Goal: Task Accomplishment & Management: Use online tool/utility

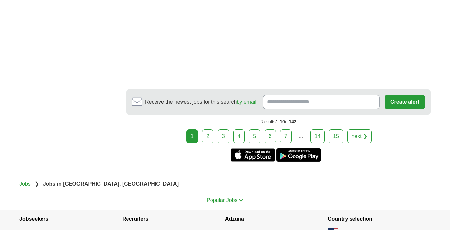
scroll to position [1173, 0]
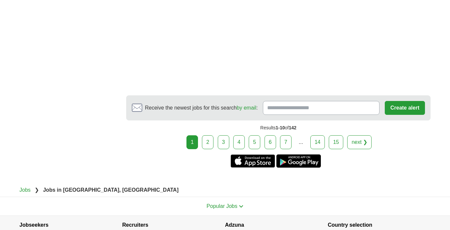
click at [208, 135] on link "2" at bounding box center [208, 142] width 12 height 14
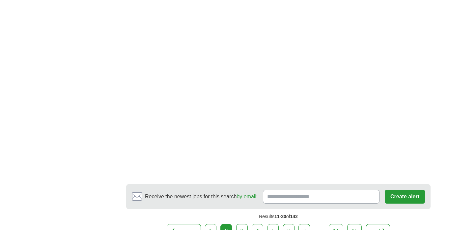
scroll to position [1289, 0]
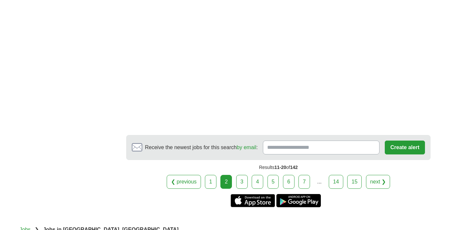
click at [243, 180] on link "3" at bounding box center [242, 182] width 12 height 14
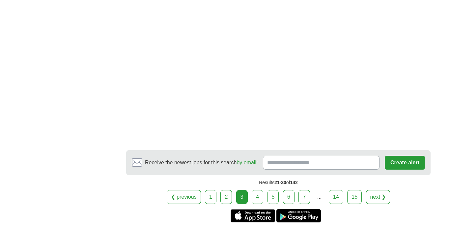
scroll to position [1146, 0]
click at [256, 191] on link "4" at bounding box center [258, 197] width 12 height 14
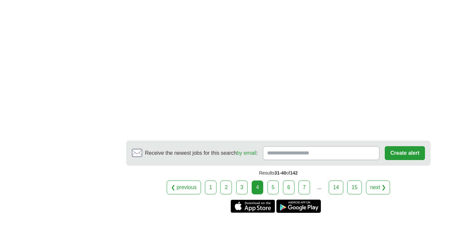
scroll to position [1021, 0]
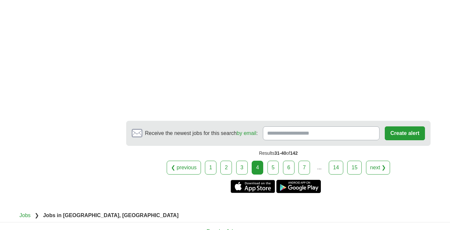
click at [274, 174] on link "5" at bounding box center [274, 168] width 12 height 14
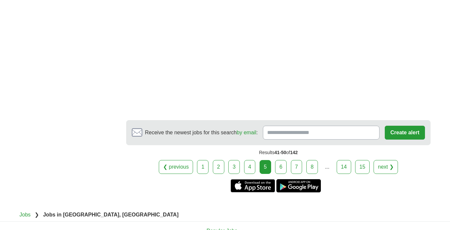
scroll to position [1193, 0]
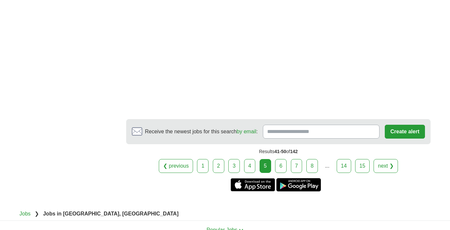
click at [280, 161] on link "6" at bounding box center [281, 166] width 12 height 14
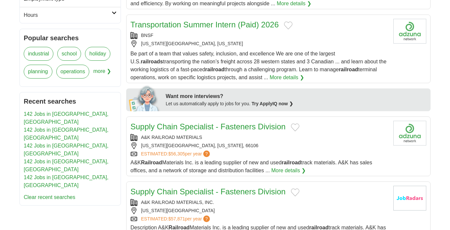
scroll to position [255, 0]
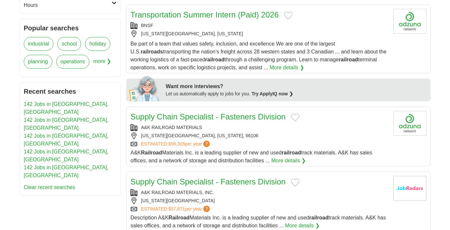
click at [178, 120] on link "Supply Chain Specialist - Fasteners Division" at bounding box center [208, 116] width 155 height 9
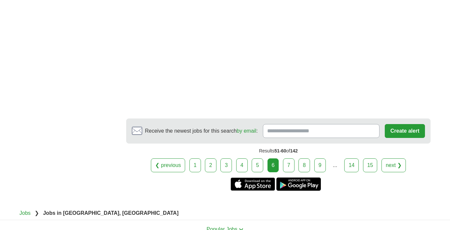
scroll to position [1161, 0]
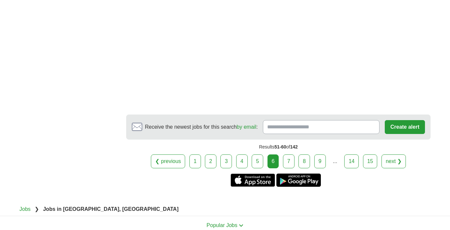
click at [288, 166] on link "7" at bounding box center [289, 161] width 12 height 14
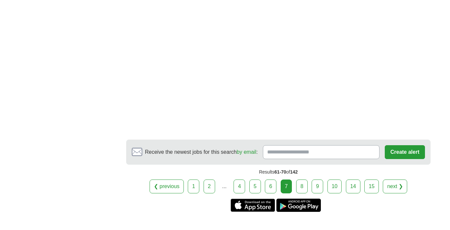
scroll to position [1088, 0]
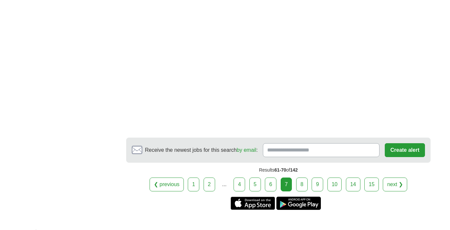
click at [299, 189] on link "8" at bounding box center [302, 184] width 12 height 14
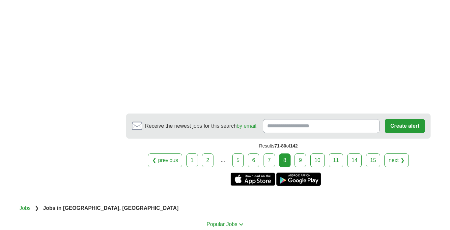
scroll to position [1117, 0]
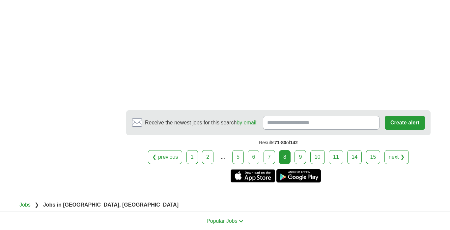
click at [299, 162] on link "9" at bounding box center [301, 157] width 12 height 14
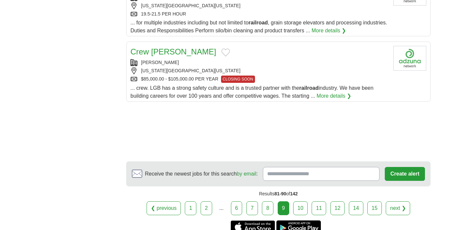
scroll to position [809, 0]
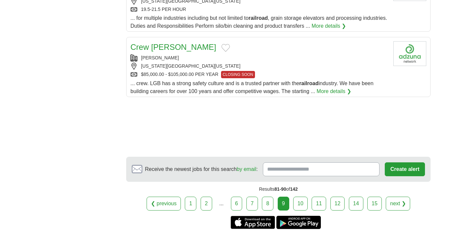
click at [300, 196] on link "10" at bounding box center [300, 203] width 15 height 14
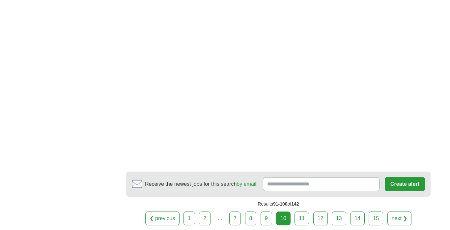
scroll to position [1081, 0]
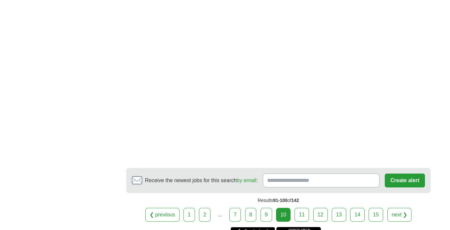
click at [304, 208] on link "11" at bounding box center [302, 215] width 15 height 14
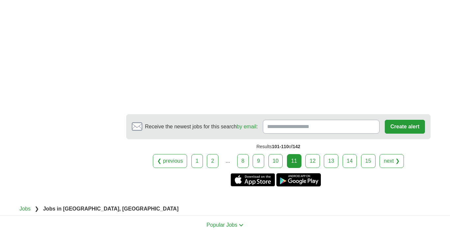
scroll to position [1136, 0]
click at [312, 154] on link "12" at bounding box center [313, 161] width 15 height 14
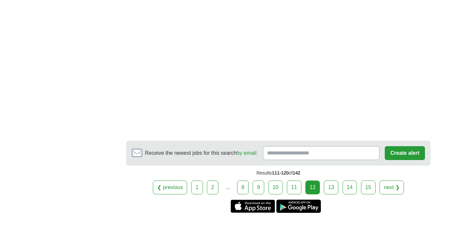
scroll to position [967, 0]
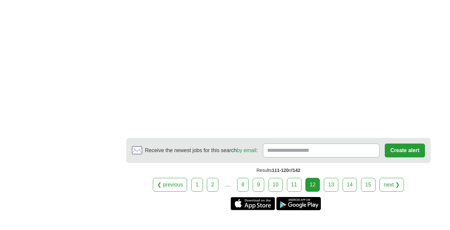
click at [330, 189] on link "13" at bounding box center [331, 185] width 15 height 14
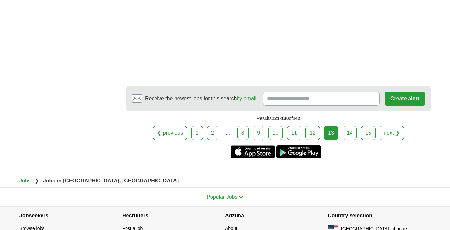
scroll to position [1098, 0]
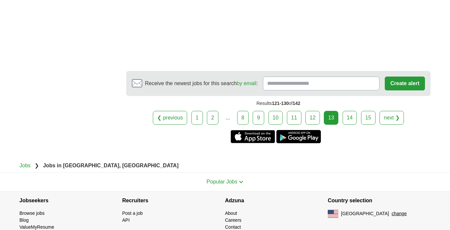
click at [349, 123] on link "14" at bounding box center [350, 118] width 15 height 14
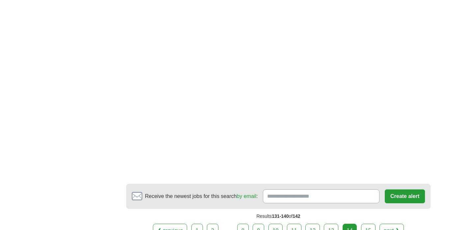
scroll to position [1044, 0]
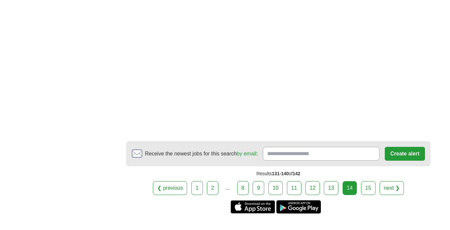
click at [364, 181] on link "15" at bounding box center [368, 188] width 15 height 14
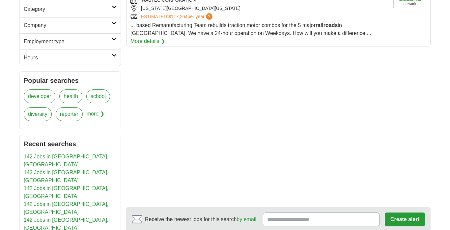
scroll to position [71, 0]
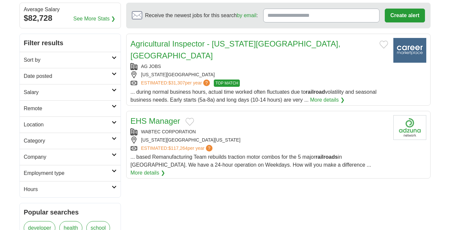
click at [180, 41] on link "Agricultural Inspector - [US_STATE][GEOGRAPHIC_DATA], [GEOGRAPHIC_DATA]" at bounding box center [236, 49] width 210 height 21
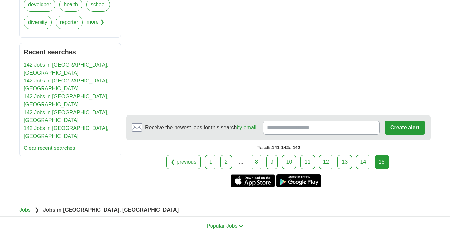
scroll to position [295, 0]
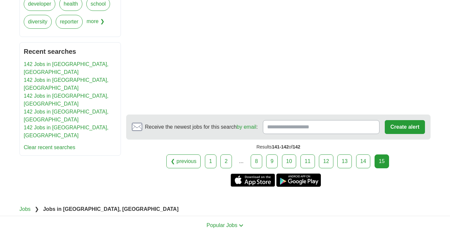
click at [382, 154] on div "15" at bounding box center [382, 161] width 15 height 14
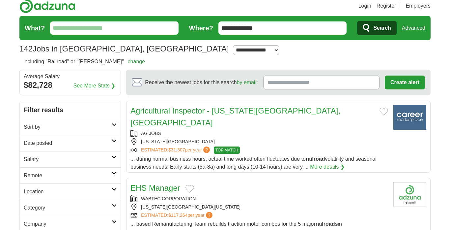
scroll to position [0, 0]
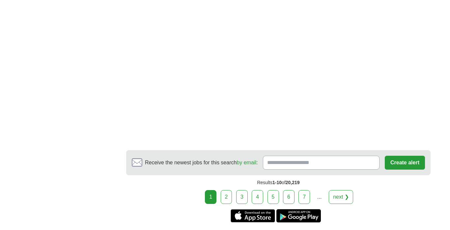
scroll to position [1212, 0]
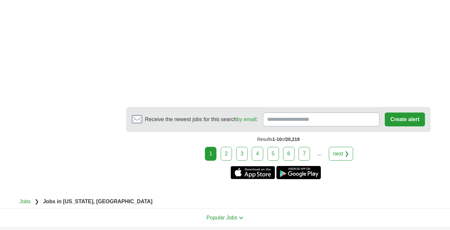
click at [228, 147] on link "2" at bounding box center [227, 154] width 12 height 14
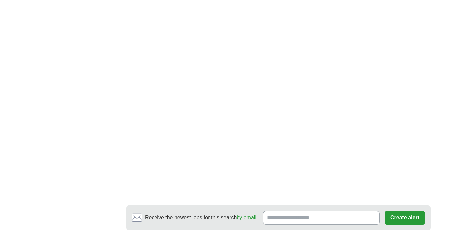
scroll to position [1213, 0]
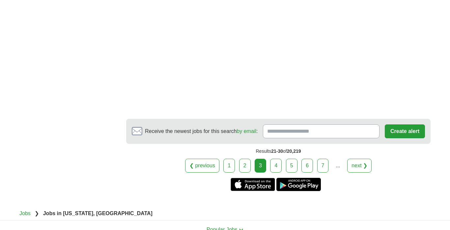
scroll to position [1272, 0]
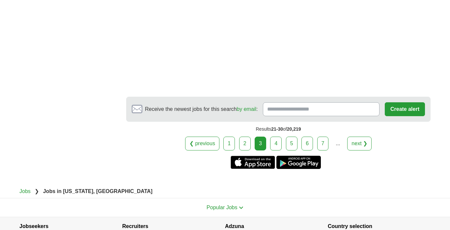
click at [276, 136] on link "4" at bounding box center [276, 143] width 12 height 14
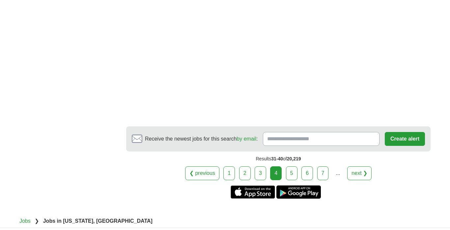
scroll to position [1207, 0]
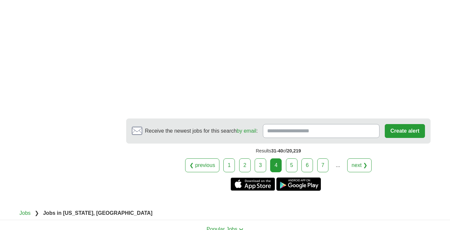
click at [291, 158] on link "5" at bounding box center [292, 165] width 12 height 14
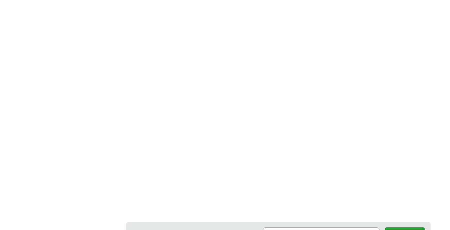
scroll to position [1126, 0]
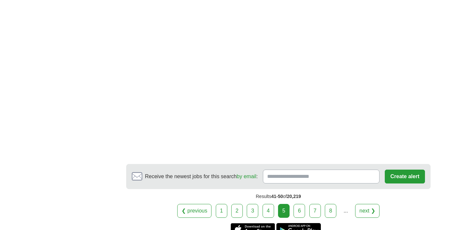
click at [299, 212] on link "6" at bounding box center [300, 211] width 12 height 14
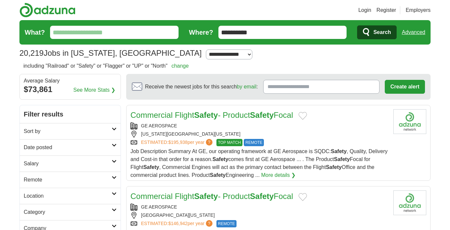
click at [172, 113] on link "Commercial Flight Safety - Product Safety Focal" at bounding box center [212, 114] width 163 height 9
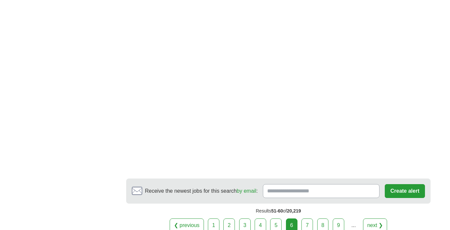
scroll to position [1098, 0]
click at [307, 218] on link "7" at bounding box center [308, 225] width 12 height 14
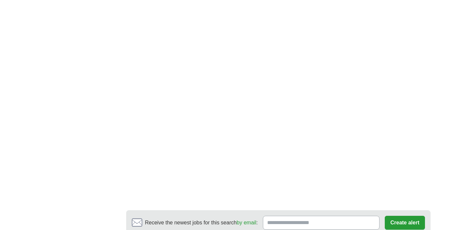
scroll to position [992, 0]
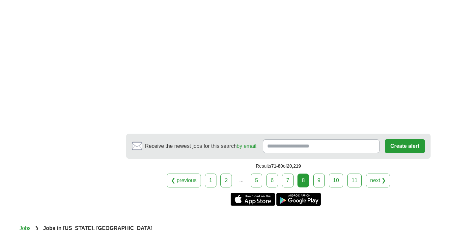
scroll to position [1099, 0]
click at [320, 173] on link "9" at bounding box center [320, 180] width 12 height 14
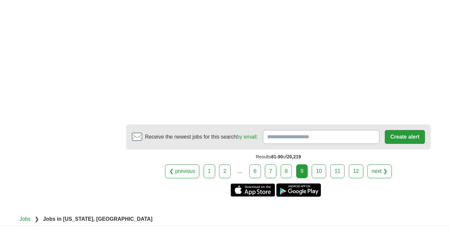
scroll to position [1276, 0]
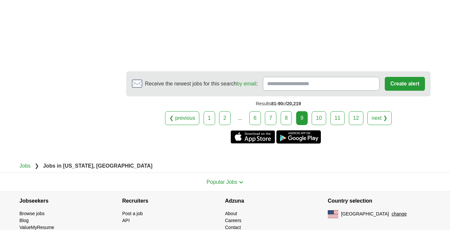
click at [319, 118] on link "10" at bounding box center [319, 118] width 15 height 14
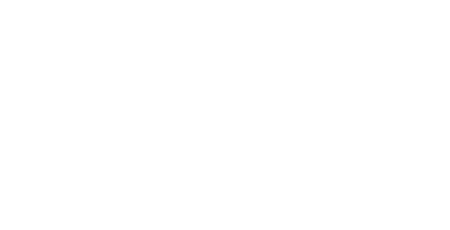
scroll to position [1297, 0]
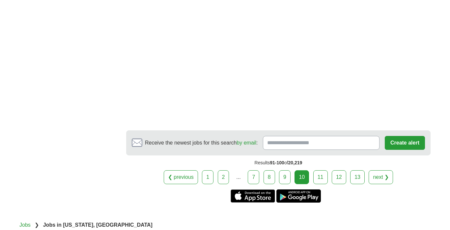
click at [321, 170] on link "11" at bounding box center [321, 177] width 15 height 14
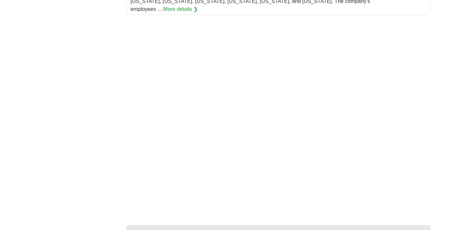
scroll to position [877, 0]
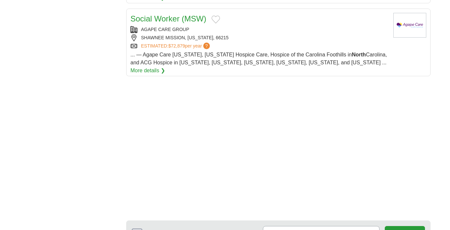
scroll to position [877, 0]
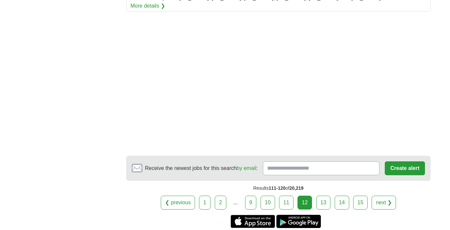
click at [325, 196] on link "13" at bounding box center [323, 203] width 15 height 14
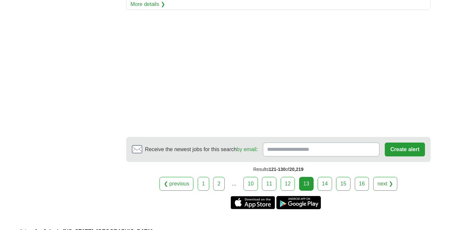
scroll to position [897, 0]
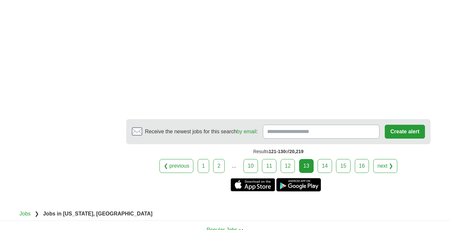
click at [325, 159] on link "14" at bounding box center [325, 166] width 15 height 14
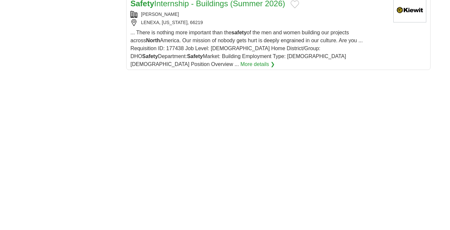
scroll to position [993, 0]
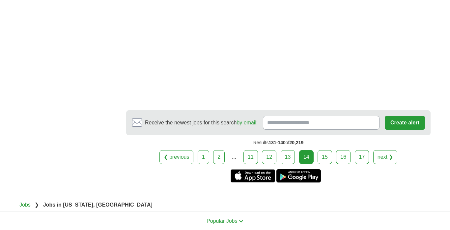
click at [326, 150] on link "15" at bounding box center [325, 157] width 15 height 14
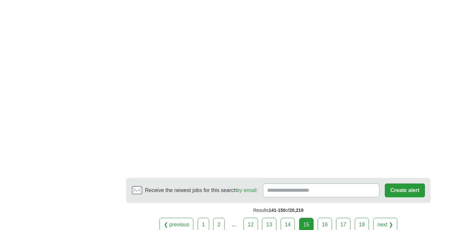
scroll to position [1213, 0]
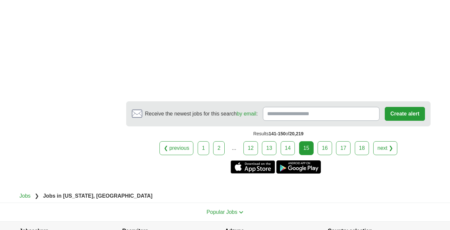
click at [324, 141] on link "16" at bounding box center [325, 148] width 15 height 14
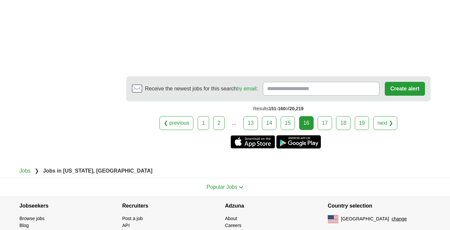
scroll to position [1033, 0]
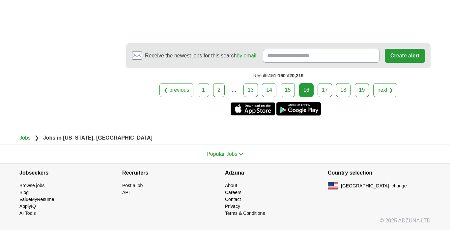
click at [325, 88] on link "17" at bounding box center [325, 90] width 15 height 14
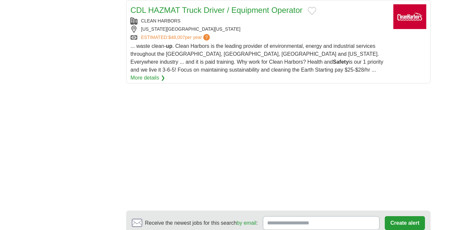
scroll to position [982, 0]
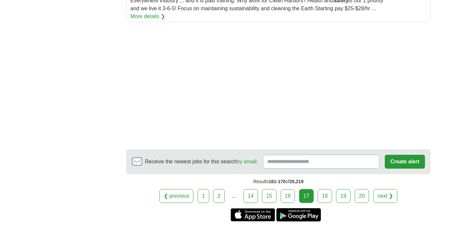
click at [326, 189] on link "18" at bounding box center [325, 196] width 15 height 14
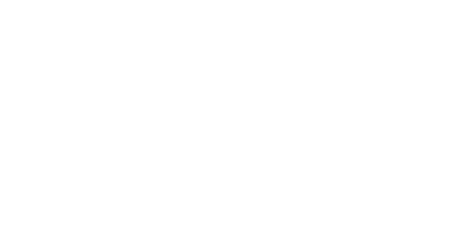
scroll to position [1159, 0]
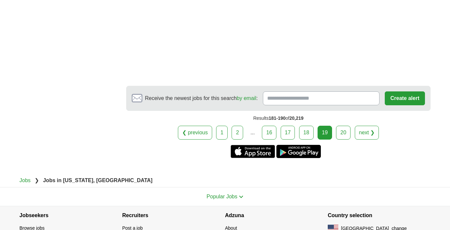
scroll to position [1204, 0]
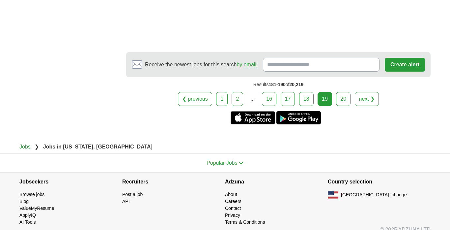
click at [344, 106] on link "20" at bounding box center [343, 99] width 15 height 14
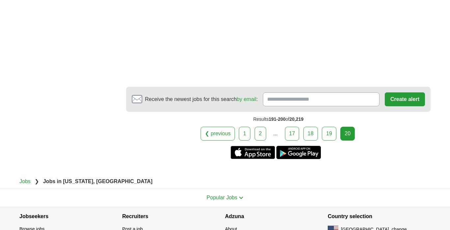
scroll to position [1092, 0]
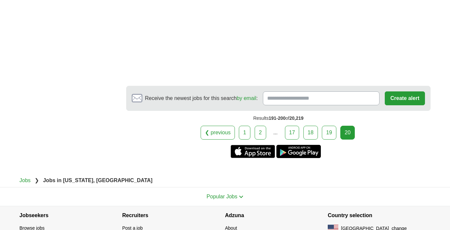
click at [346, 139] on div "20" at bounding box center [348, 133] width 15 height 14
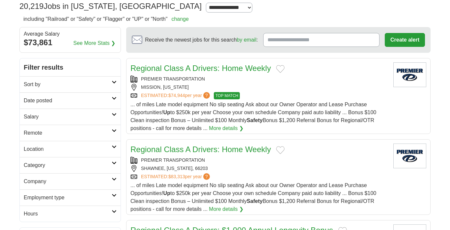
scroll to position [0, 0]
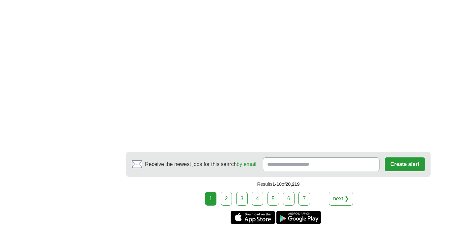
scroll to position [1297, 0]
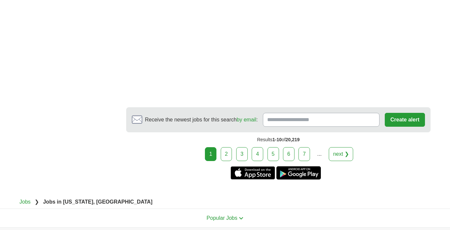
click at [230, 147] on link "2" at bounding box center [227, 154] width 12 height 14
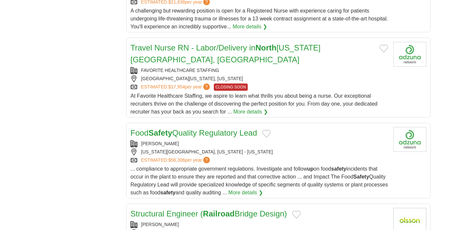
scroll to position [709, 0]
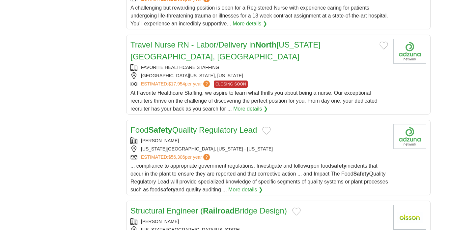
click at [181, 125] on link "Food Safety Quality Regulatory Lead" at bounding box center [194, 129] width 127 height 9
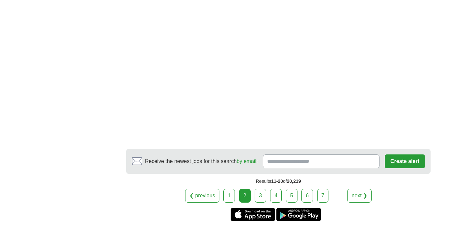
scroll to position [1208, 0]
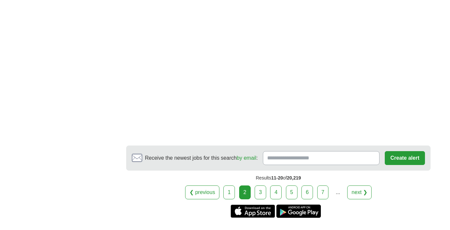
click at [261, 185] on link "3" at bounding box center [261, 192] width 12 height 14
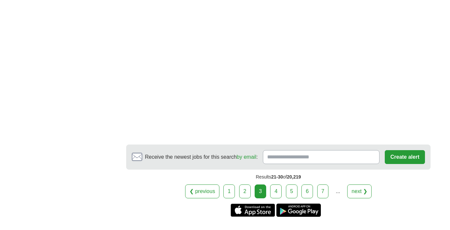
scroll to position [1200, 0]
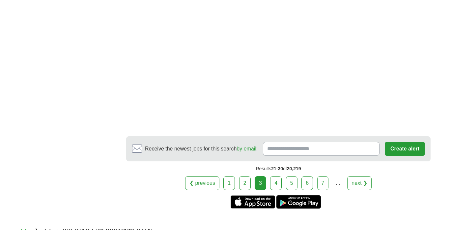
click at [277, 176] on link "4" at bounding box center [276, 183] width 12 height 14
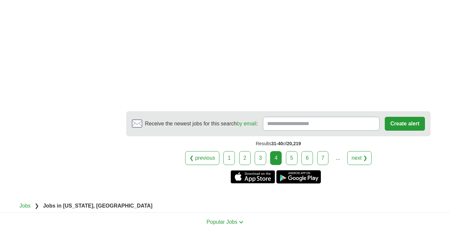
scroll to position [1224, 0]
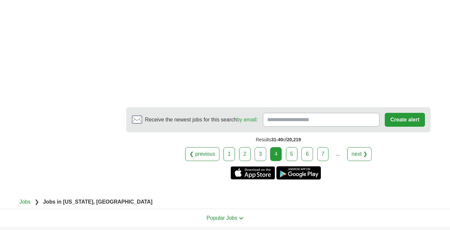
click at [290, 148] on link "5" at bounding box center [292, 154] width 12 height 14
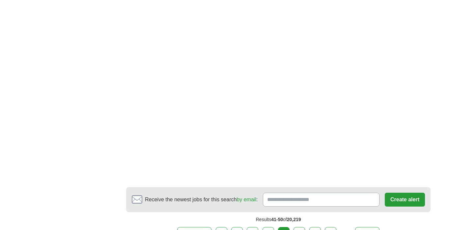
scroll to position [1130, 0]
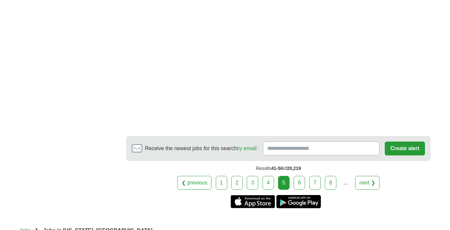
click at [301, 183] on link "6" at bounding box center [300, 183] width 12 height 14
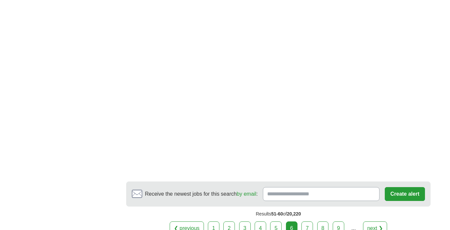
scroll to position [1132, 0]
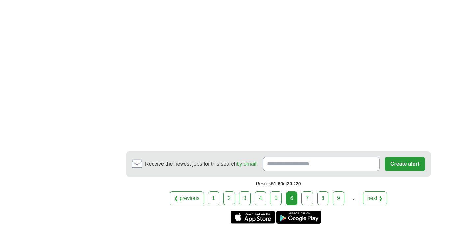
click at [306, 191] on link "7" at bounding box center [308, 198] width 12 height 14
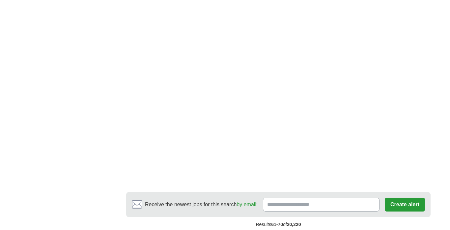
scroll to position [1024, 0]
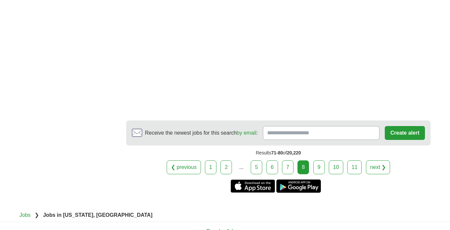
scroll to position [1073, 0]
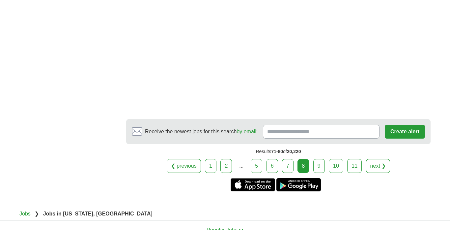
click at [320, 159] on link "9" at bounding box center [320, 166] width 12 height 14
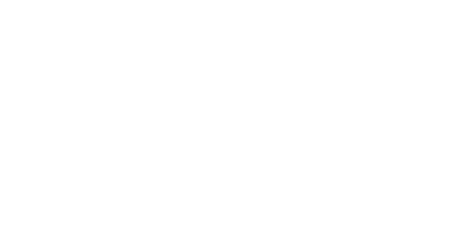
scroll to position [1181, 0]
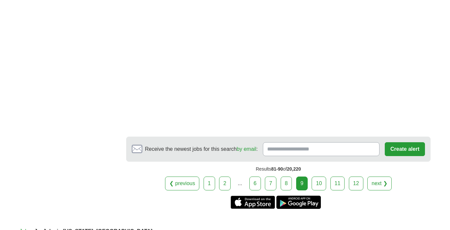
click at [318, 184] on link "10" at bounding box center [319, 183] width 15 height 14
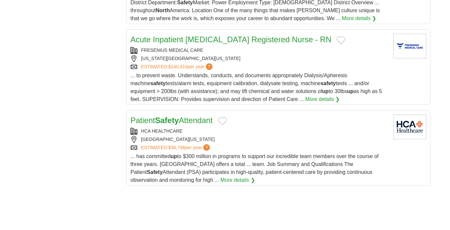
scroll to position [844, 0]
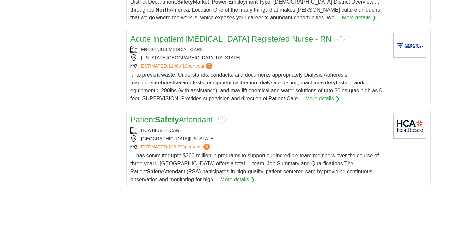
click at [163, 115] on strong "Safety" at bounding box center [167, 119] width 24 height 9
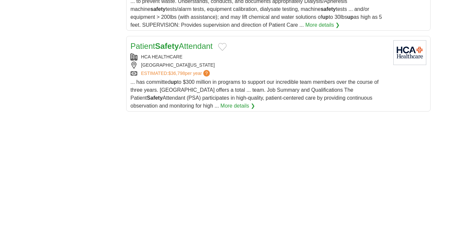
scroll to position [1063, 0]
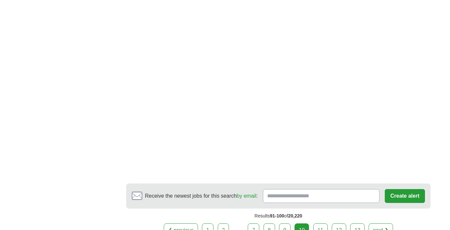
click at [321, 223] on link "11" at bounding box center [321, 230] width 15 height 14
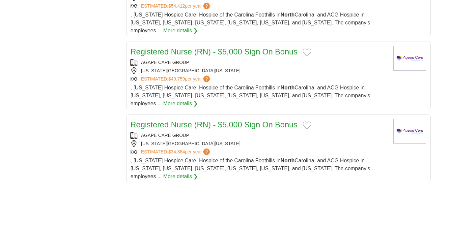
scroll to position [786, 0]
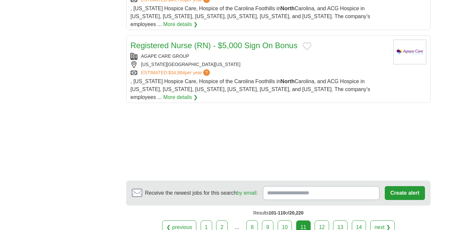
click at [319, 220] on link "12" at bounding box center [322, 227] width 15 height 14
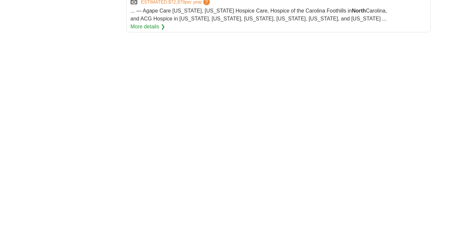
scroll to position [932, 0]
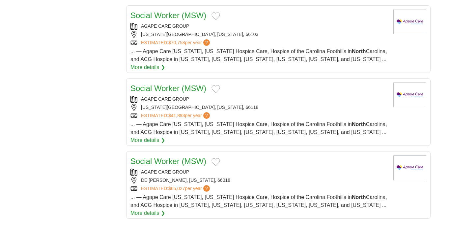
scroll to position [815, 0]
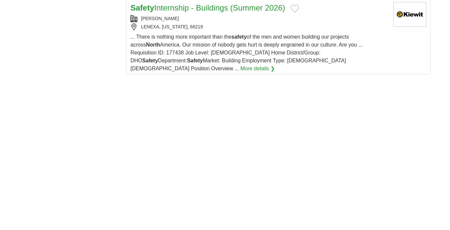
scroll to position [832, 0]
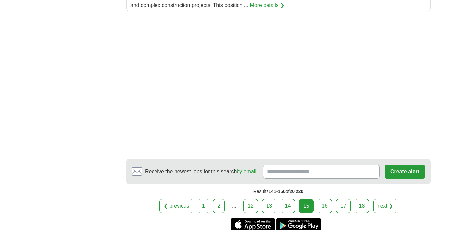
scroll to position [1038, 0]
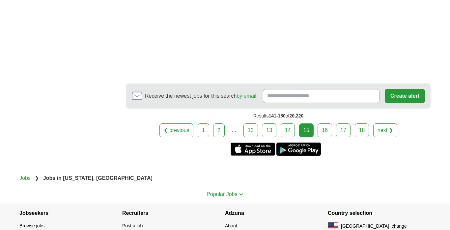
click at [326, 123] on link "16" at bounding box center [325, 130] width 15 height 14
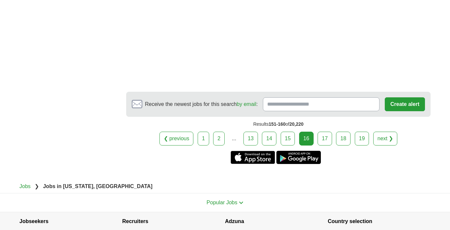
scroll to position [1117, 0]
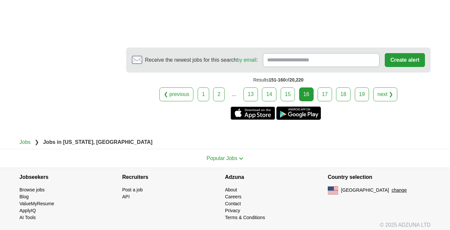
click at [340, 101] on link "18" at bounding box center [343, 94] width 15 height 14
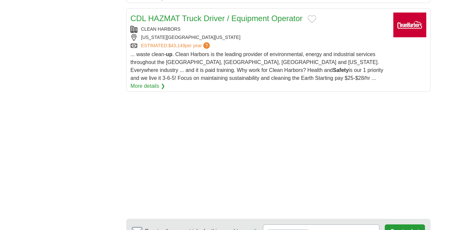
scroll to position [992, 0]
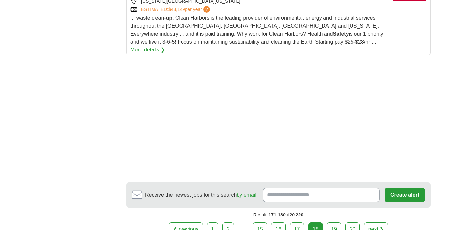
click at [333, 222] on link "19" at bounding box center [334, 229] width 15 height 14
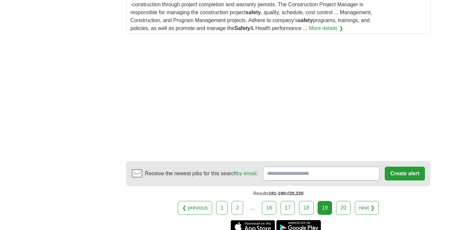
scroll to position [1010, 0]
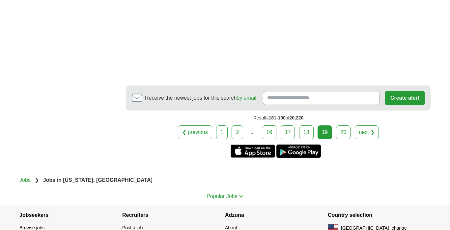
click at [346, 139] on link "20" at bounding box center [343, 132] width 15 height 14
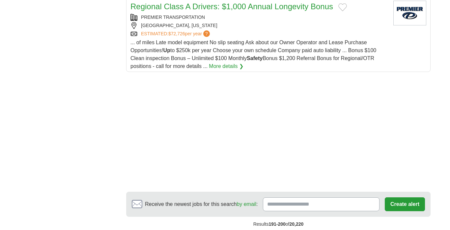
scroll to position [867, 0]
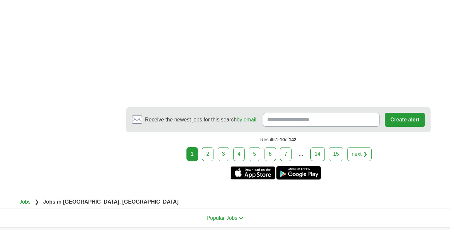
scroll to position [1330, 0]
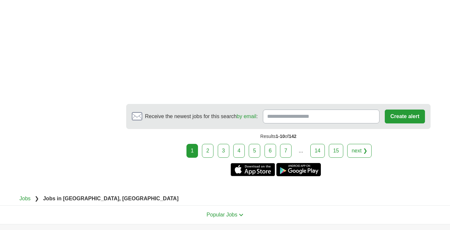
click at [209, 144] on link "2" at bounding box center [208, 151] width 12 height 14
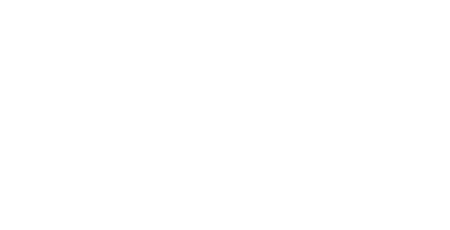
scroll to position [1310, 0]
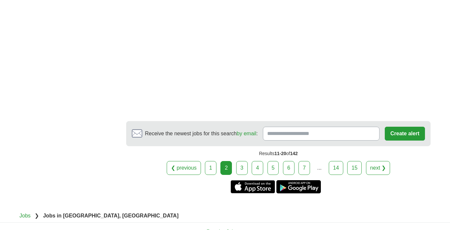
click at [243, 164] on link "3" at bounding box center [242, 168] width 12 height 14
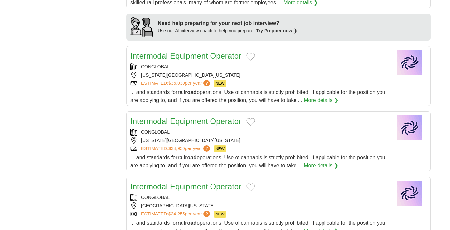
scroll to position [618, 0]
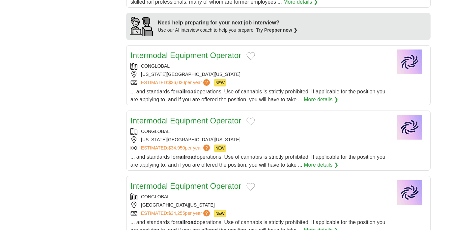
click at [168, 116] on link "Intermodal Equipment Operator" at bounding box center [186, 120] width 111 height 9
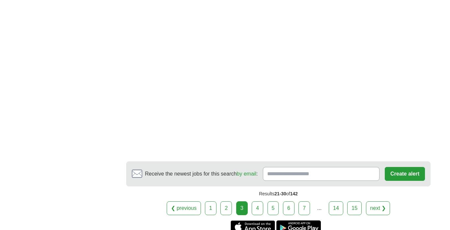
scroll to position [1250, 0]
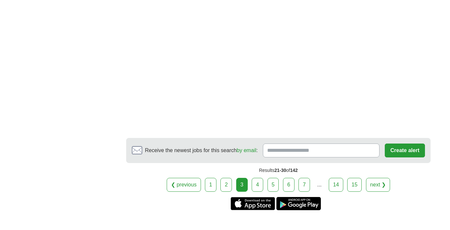
click at [257, 180] on link "4" at bounding box center [258, 185] width 12 height 14
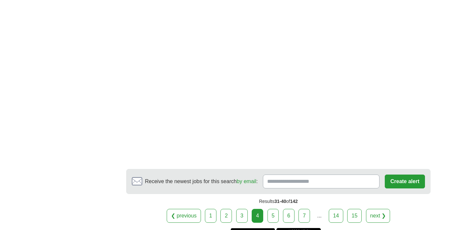
scroll to position [1009, 0]
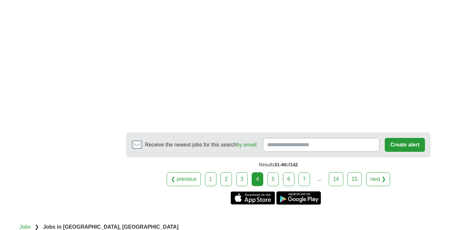
click at [272, 181] on link "5" at bounding box center [274, 179] width 12 height 14
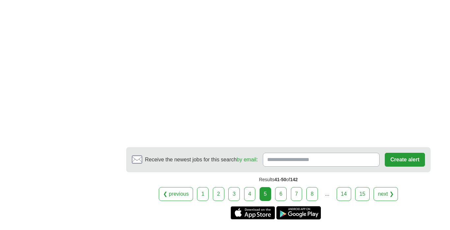
scroll to position [1156, 0]
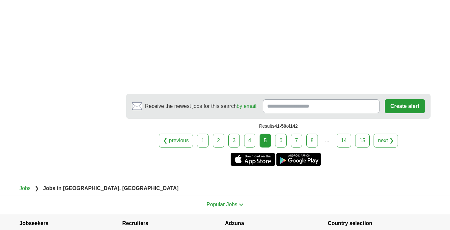
click at [279, 137] on link "6" at bounding box center [281, 141] width 12 height 14
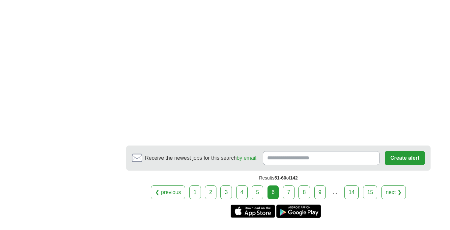
scroll to position [1067, 0]
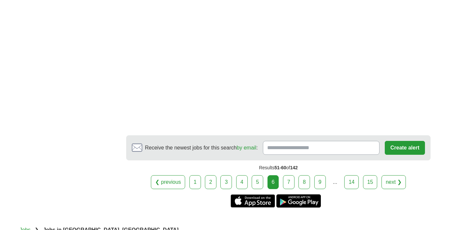
click at [286, 187] on link "7" at bounding box center [289, 182] width 12 height 14
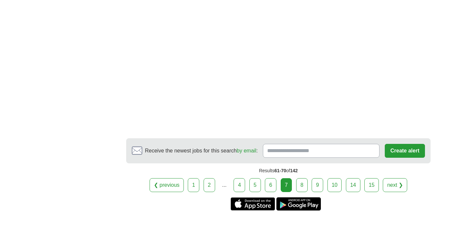
scroll to position [1091, 0]
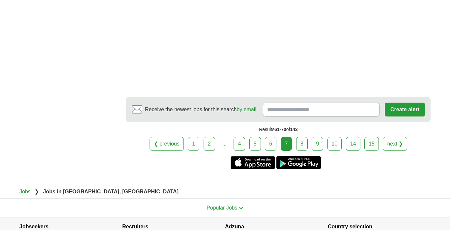
click at [303, 149] on link "8" at bounding box center [302, 144] width 12 height 14
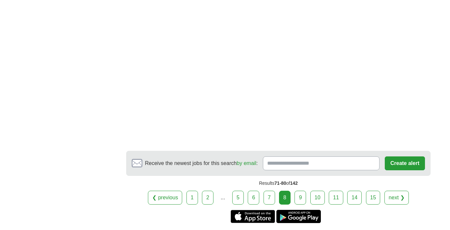
scroll to position [1028, 0]
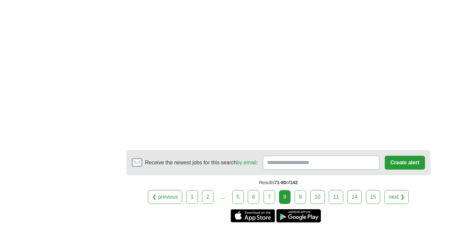
click at [301, 197] on link "9" at bounding box center [301, 197] width 12 height 14
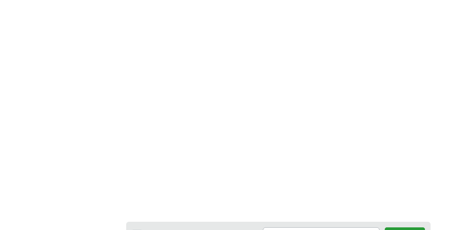
scroll to position [1121, 0]
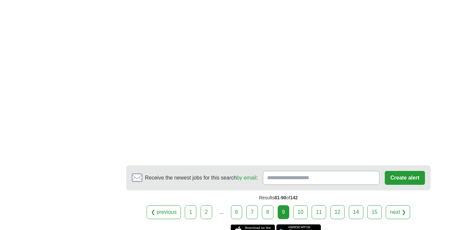
click at [299, 205] on link "10" at bounding box center [300, 212] width 15 height 14
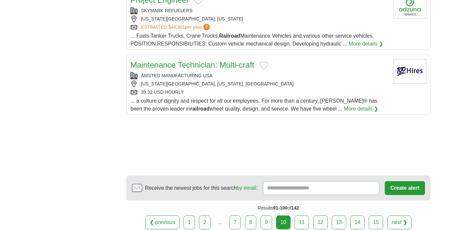
scroll to position [803, 0]
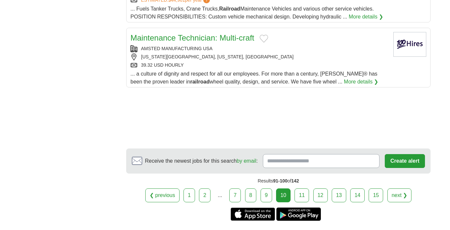
click at [302, 188] on link "11" at bounding box center [302, 195] width 15 height 14
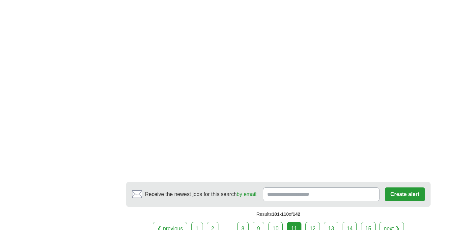
scroll to position [1068, 0]
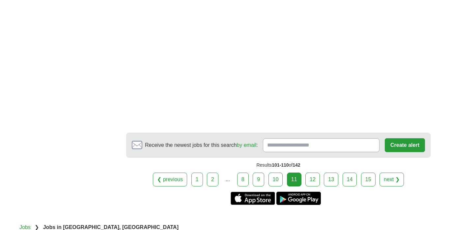
click at [311, 172] on link "12" at bounding box center [313, 179] width 15 height 14
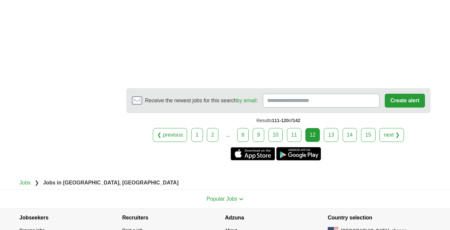
scroll to position [875, 0]
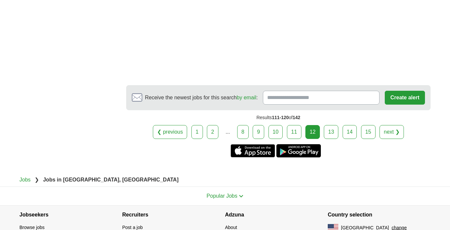
click at [329, 134] on link "13" at bounding box center [331, 132] width 15 height 14
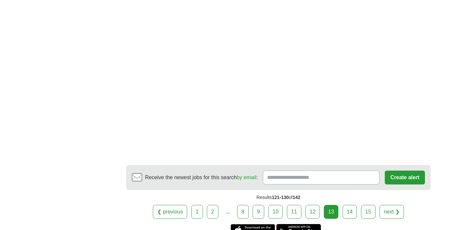
scroll to position [1036, 0]
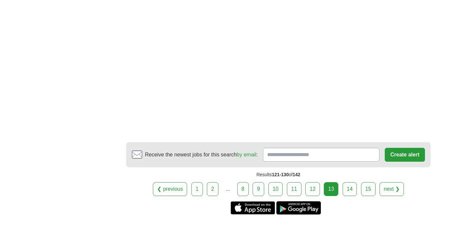
click at [350, 192] on link "14" at bounding box center [350, 189] width 15 height 14
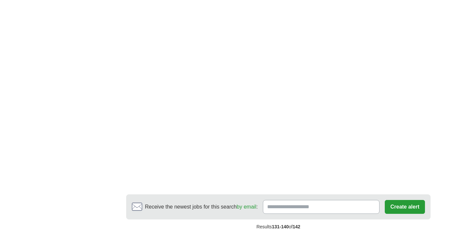
scroll to position [1023, 0]
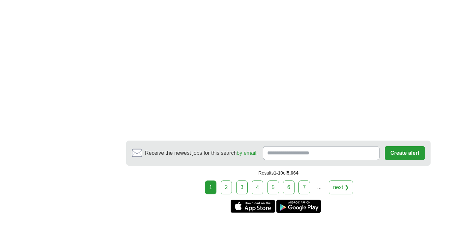
scroll to position [1296, 0]
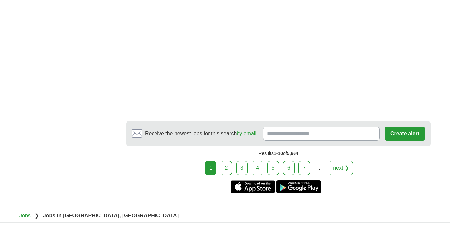
click at [228, 171] on link "2" at bounding box center [227, 168] width 12 height 14
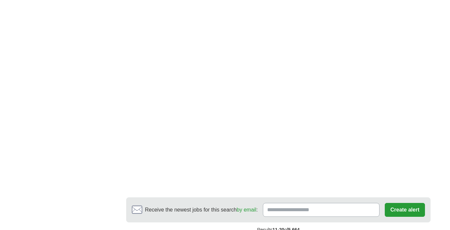
scroll to position [1274, 0]
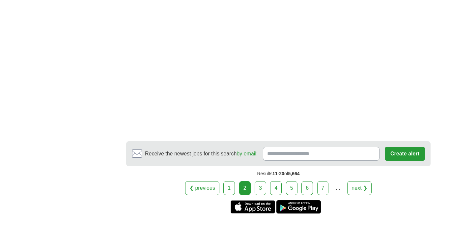
click at [262, 195] on link "3" at bounding box center [261, 188] width 12 height 14
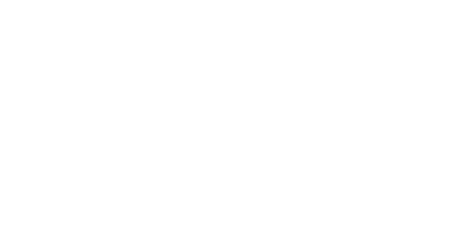
scroll to position [1176, 0]
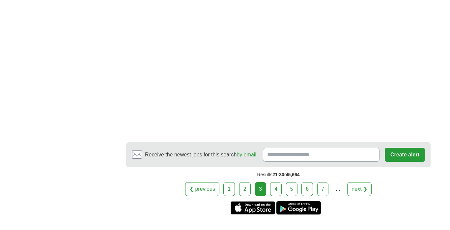
click at [276, 196] on link "4" at bounding box center [276, 189] width 12 height 14
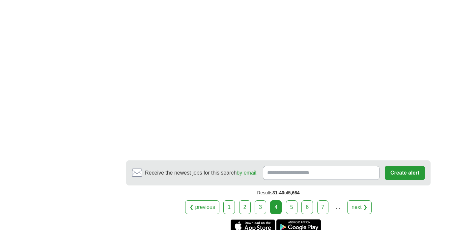
scroll to position [1214, 0]
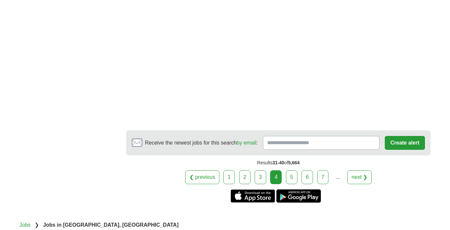
click at [292, 184] on link "5" at bounding box center [292, 177] width 12 height 14
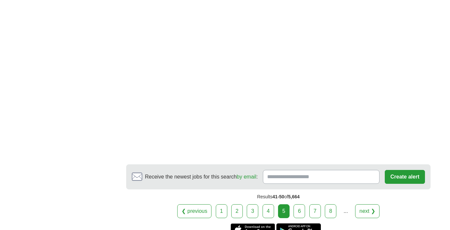
scroll to position [1205, 0]
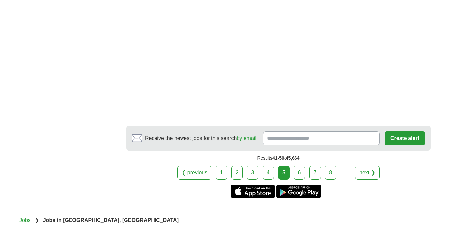
click at [299, 179] on link "6" at bounding box center [300, 173] width 12 height 14
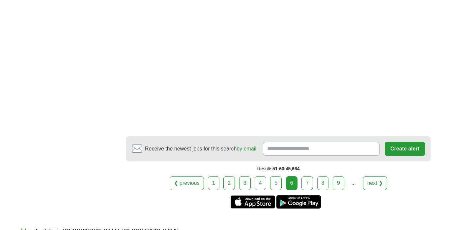
scroll to position [1211, 0]
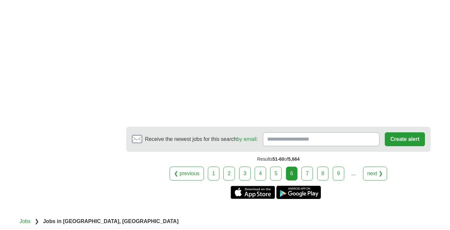
click at [307, 180] on link "7" at bounding box center [308, 173] width 12 height 14
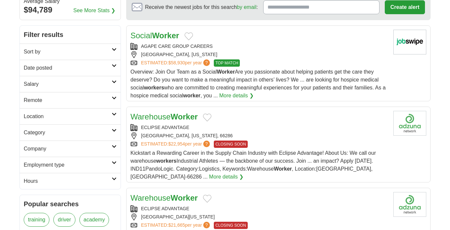
scroll to position [79, 0]
click at [171, 118] on link "Warehouse Worker" at bounding box center [164, 116] width 67 height 9
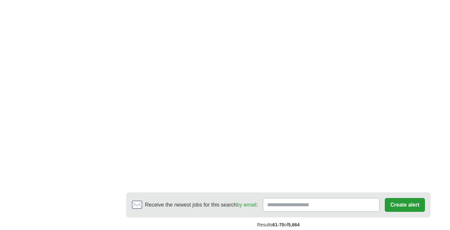
scroll to position [1217, 0]
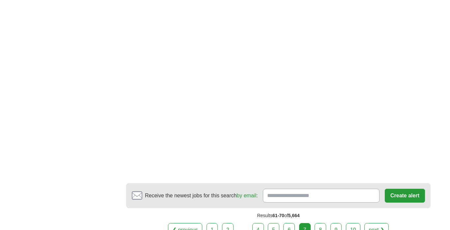
click at [321, 223] on link "8" at bounding box center [321, 230] width 12 height 14
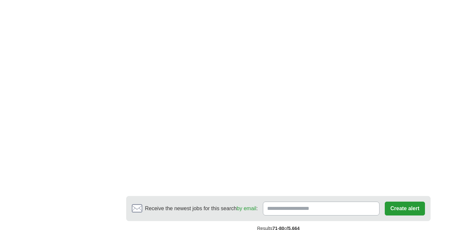
scroll to position [1209, 0]
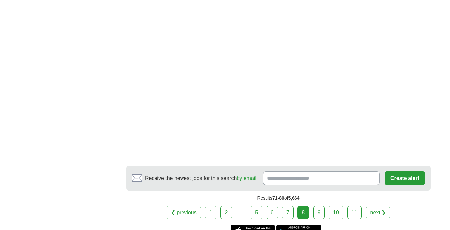
click at [319, 205] on link "9" at bounding box center [320, 212] width 12 height 14
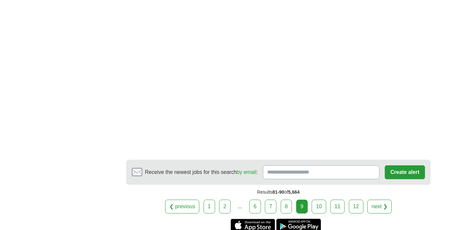
scroll to position [1019, 0]
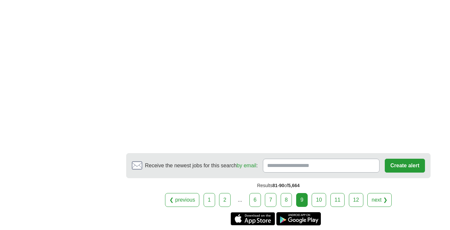
click at [318, 193] on link "10" at bounding box center [319, 200] width 15 height 14
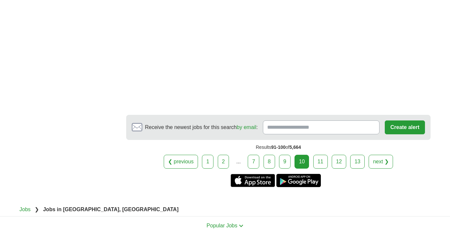
scroll to position [1186, 0]
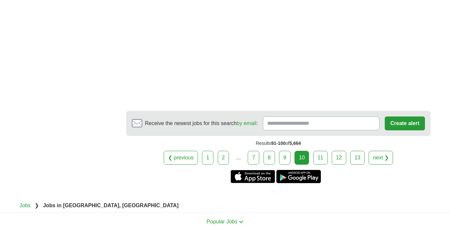
click at [320, 153] on link "11" at bounding box center [321, 158] width 15 height 14
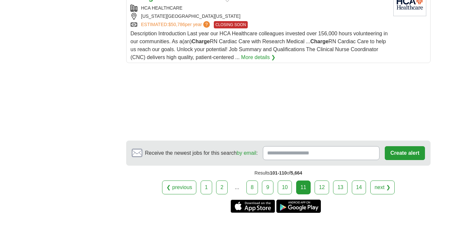
scroll to position [875, 0]
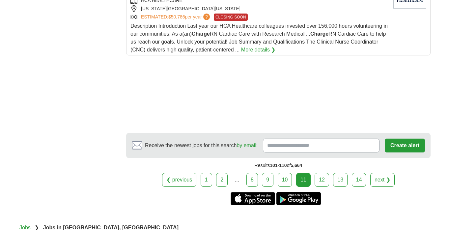
click at [321, 179] on link "12" at bounding box center [322, 180] width 15 height 14
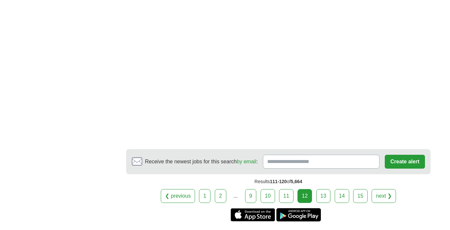
scroll to position [1138, 0]
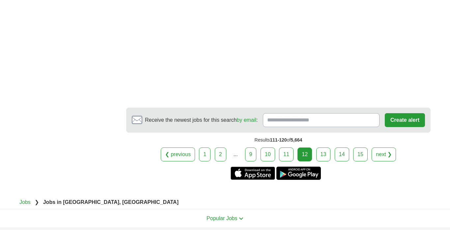
click at [322, 161] on link "13" at bounding box center [323, 154] width 15 height 14
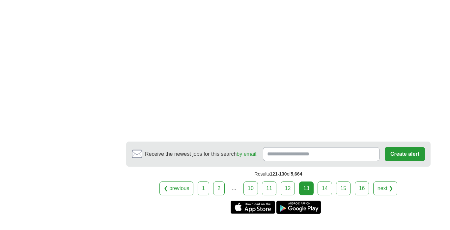
scroll to position [979, 0]
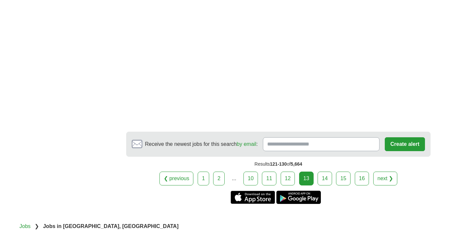
click at [325, 184] on link "14" at bounding box center [325, 178] width 15 height 14
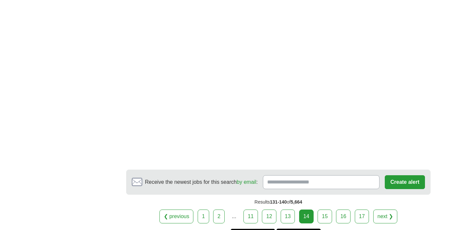
scroll to position [1155, 0]
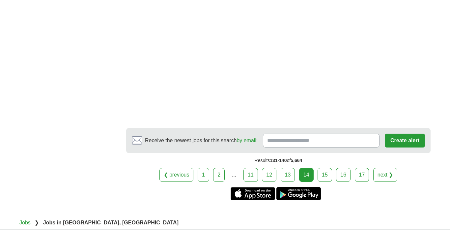
click at [326, 168] on link "15" at bounding box center [325, 175] width 15 height 14
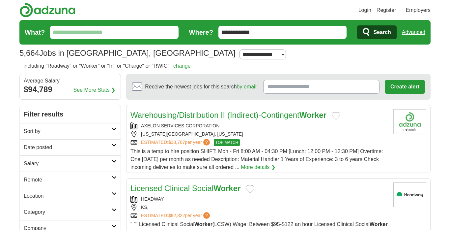
click at [168, 115] on link "Warehousing/Distribution II (Indirect)-[DEMOGRAPHIC_DATA] Worker" at bounding box center [229, 114] width 196 height 9
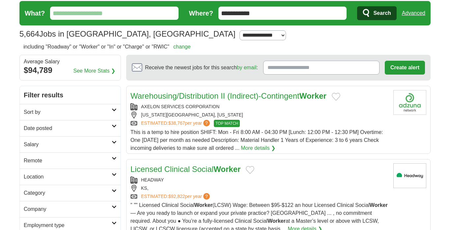
scroll to position [24, 0]
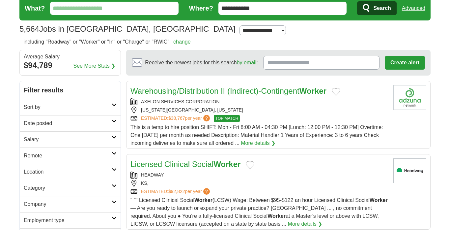
click at [165, 88] on link "Warehousing/Distribution II (Indirect)-Contingent Worker" at bounding box center [229, 90] width 196 height 9
